Goal: Task Accomplishment & Management: Use online tool/utility

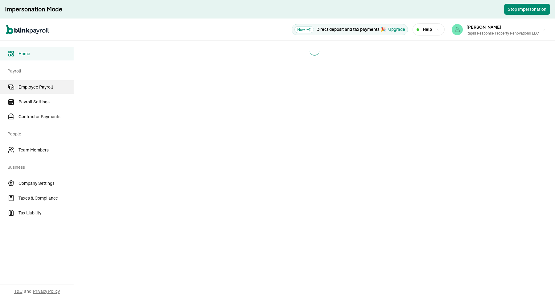
click at [36, 89] on span "Employee Payroll" at bounding box center [46, 87] width 55 height 6
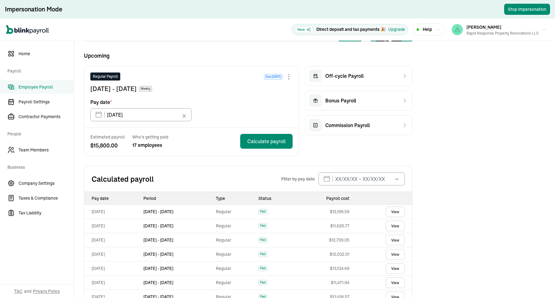
scroll to position [103, 0]
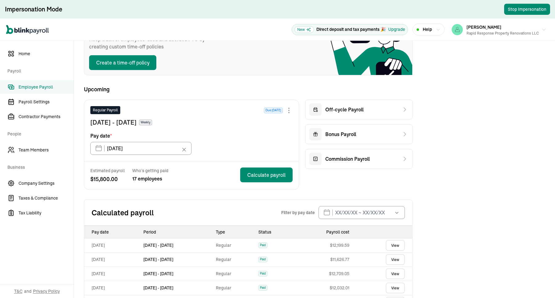
scroll to position [77, 0]
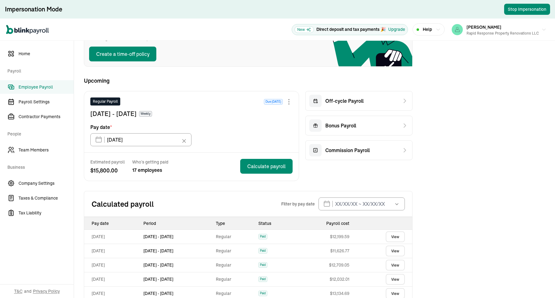
drag, startPoint x: 257, startPoint y: 0, endPoint x: 333, endPoint y: 74, distance: 106.2
click at [333, 74] on div "New Track employee time-off Keep track of employees’ used and accrued PTO by cr…" at bounding box center [248, 191] width 329 height 391
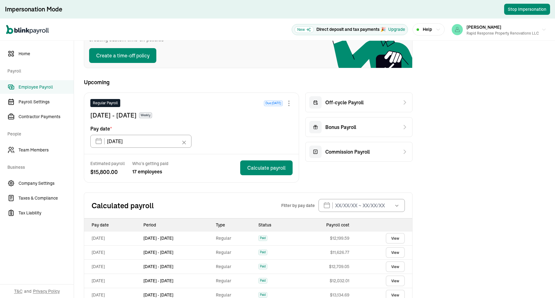
scroll to position [77, 0]
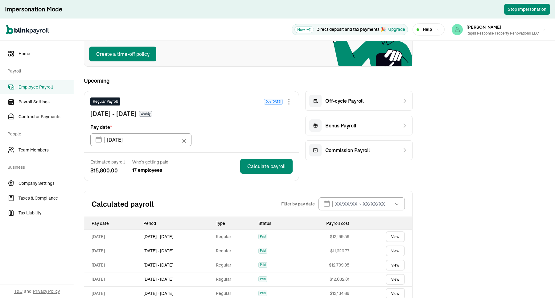
drag, startPoint x: 257, startPoint y: 0, endPoint x: 333, endPoint y: 74, distance: 106.2
click at [333, 74] on div "New Track employee time-off Keep track of employees’ used and accrued PTO by cr…" at bounding box center [248, 191] width 329 height 391
